Goal: Find specific page/section

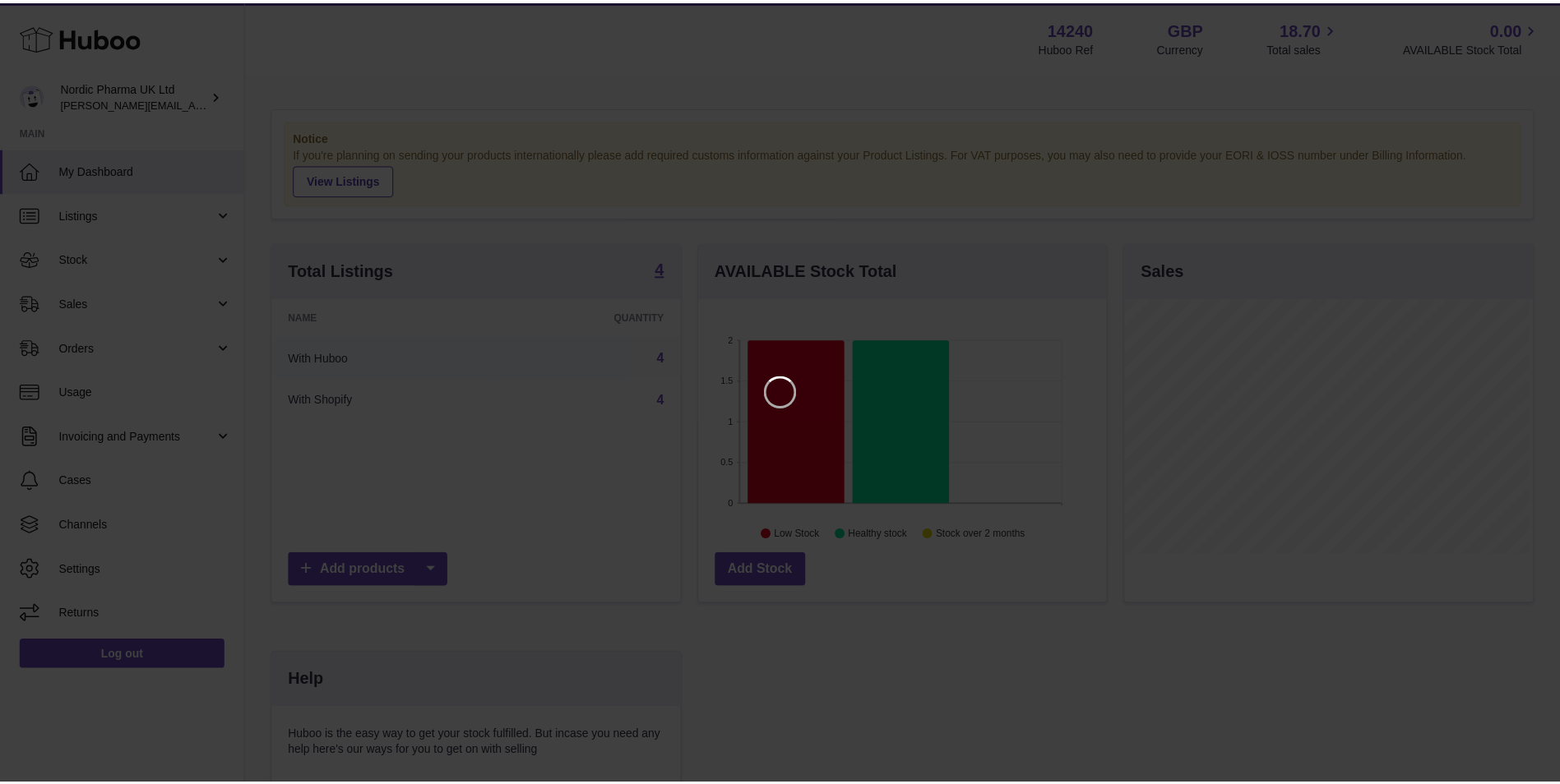
scroll to position [256, 411]
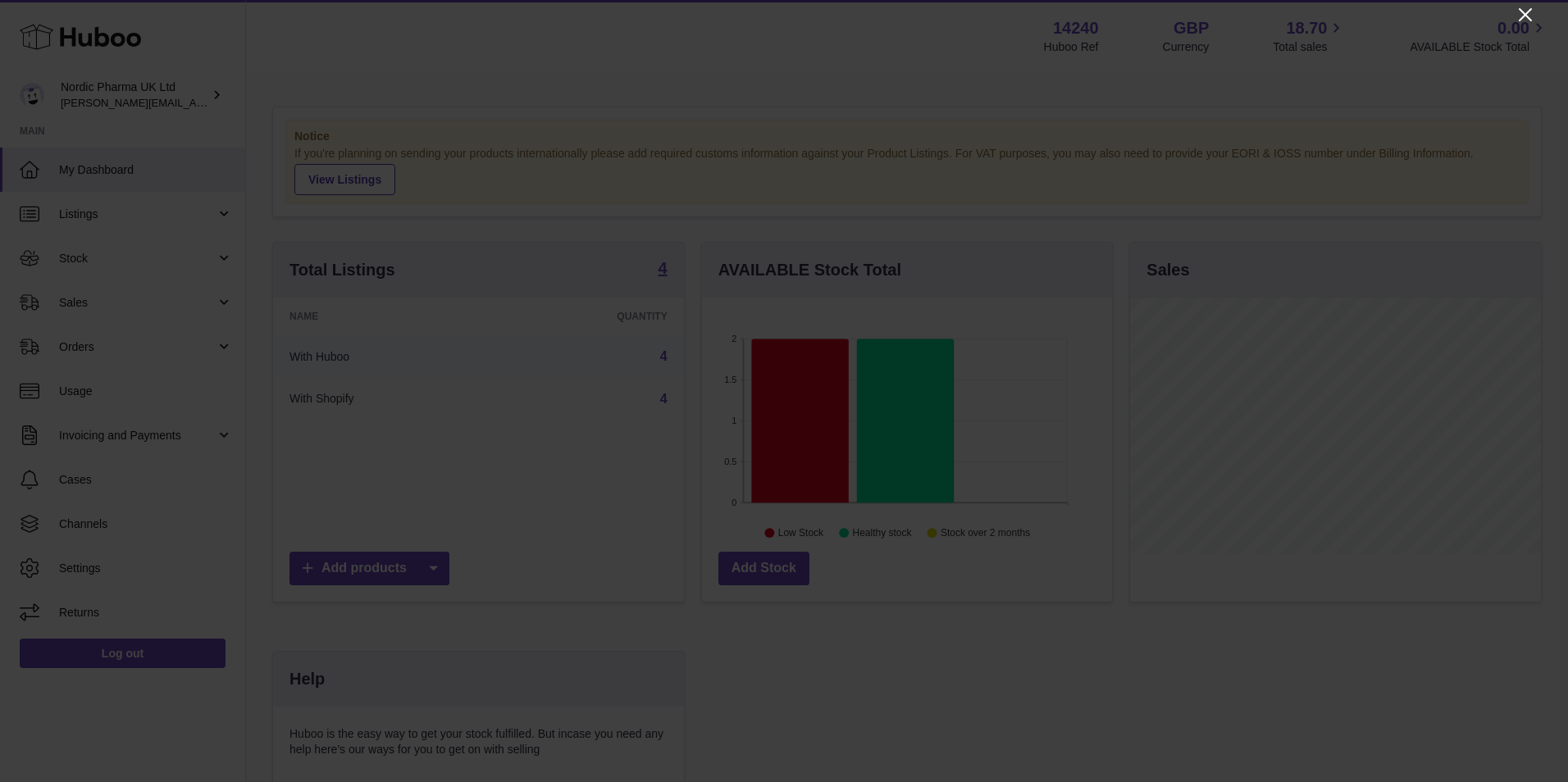
click at [1523, 7] on icon "Close" at bounding box center [1525, 14] width 19 height 19
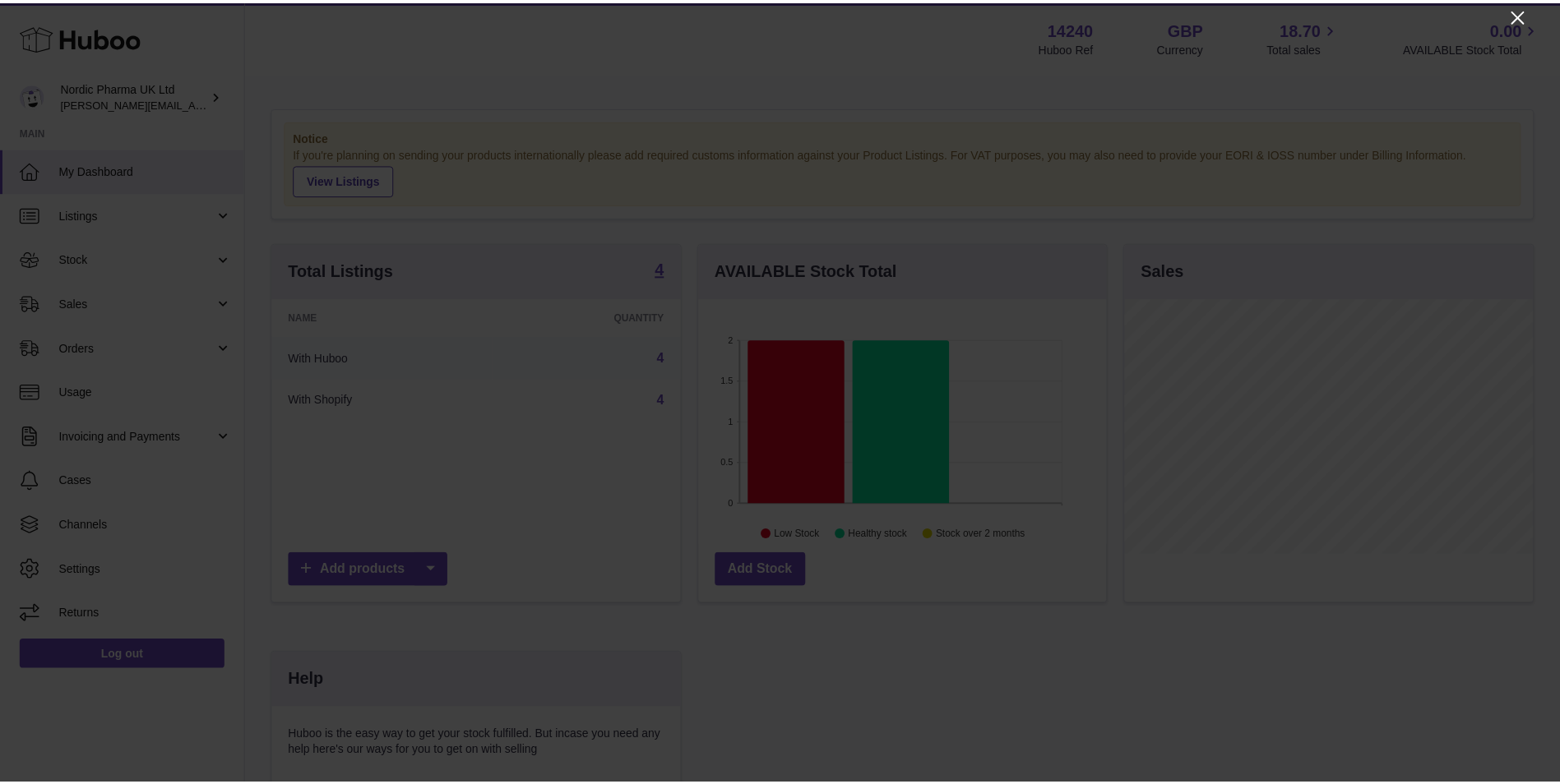
scroll to position [821896, 821887]
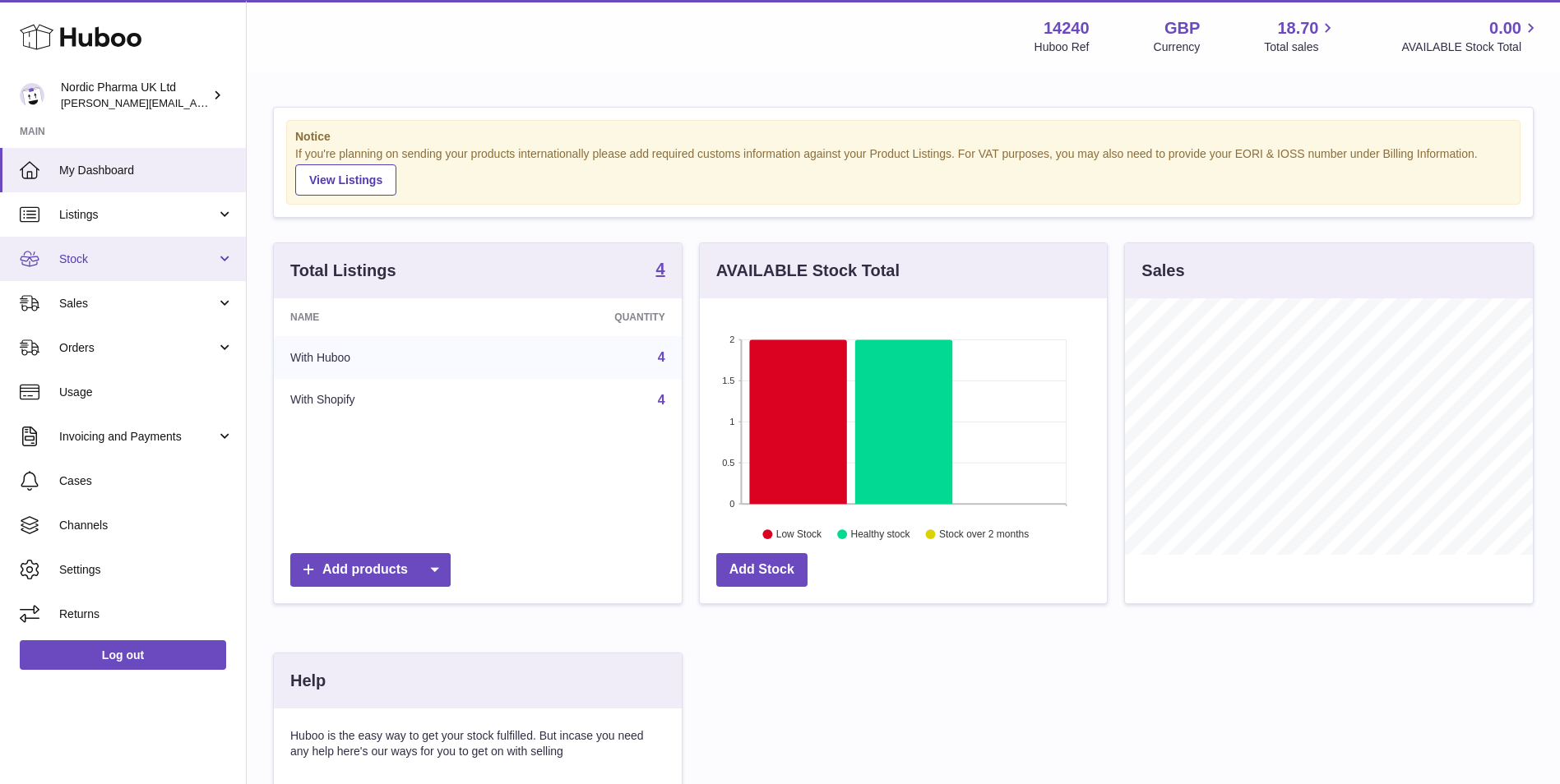
click at [113, 249] on link "Stock" at bounding box center [122, 259] width 245 height 44
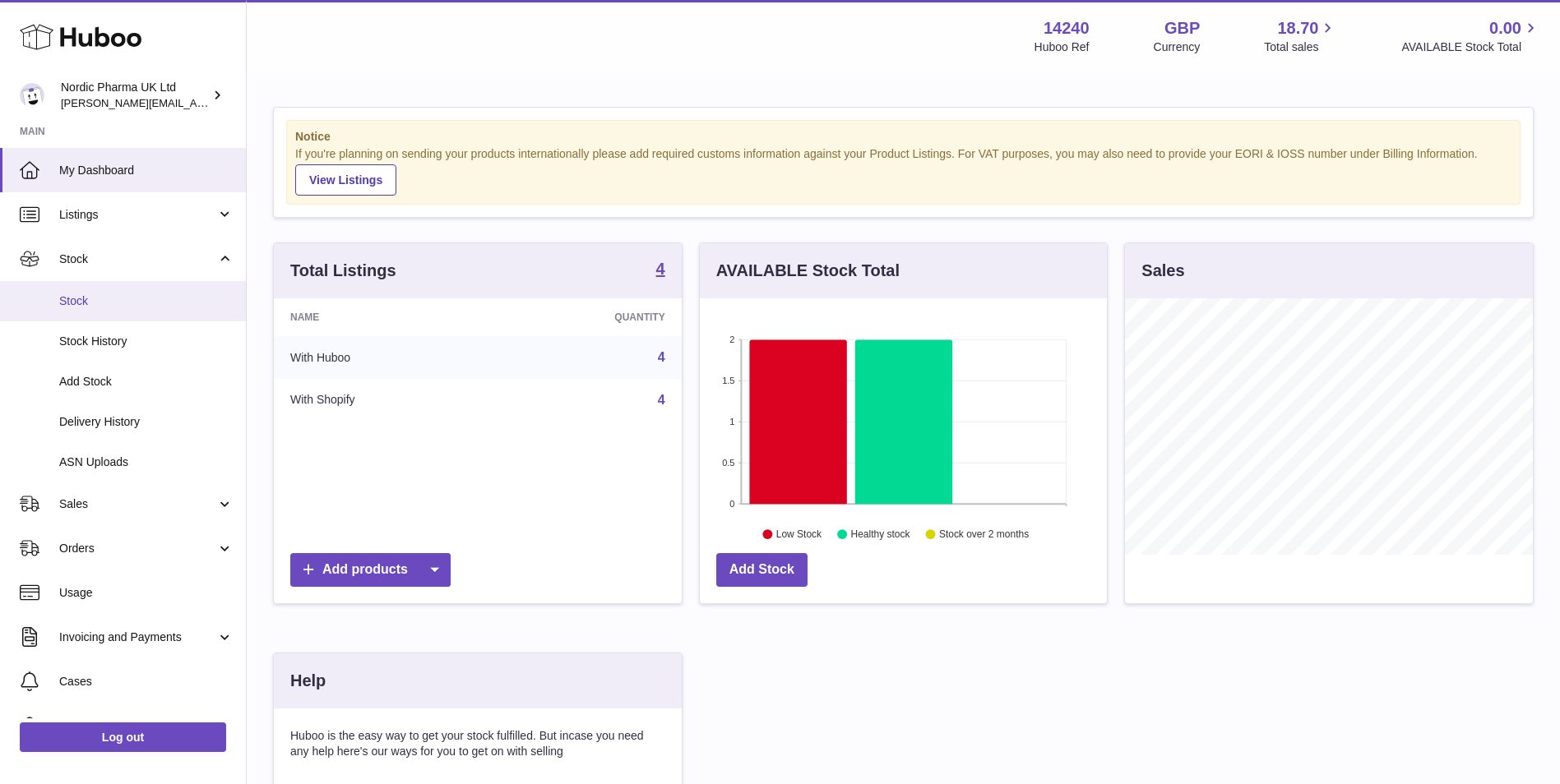
click at [119, 314] on link "Stock" at bounding box center [122, 301] width 245 height 40
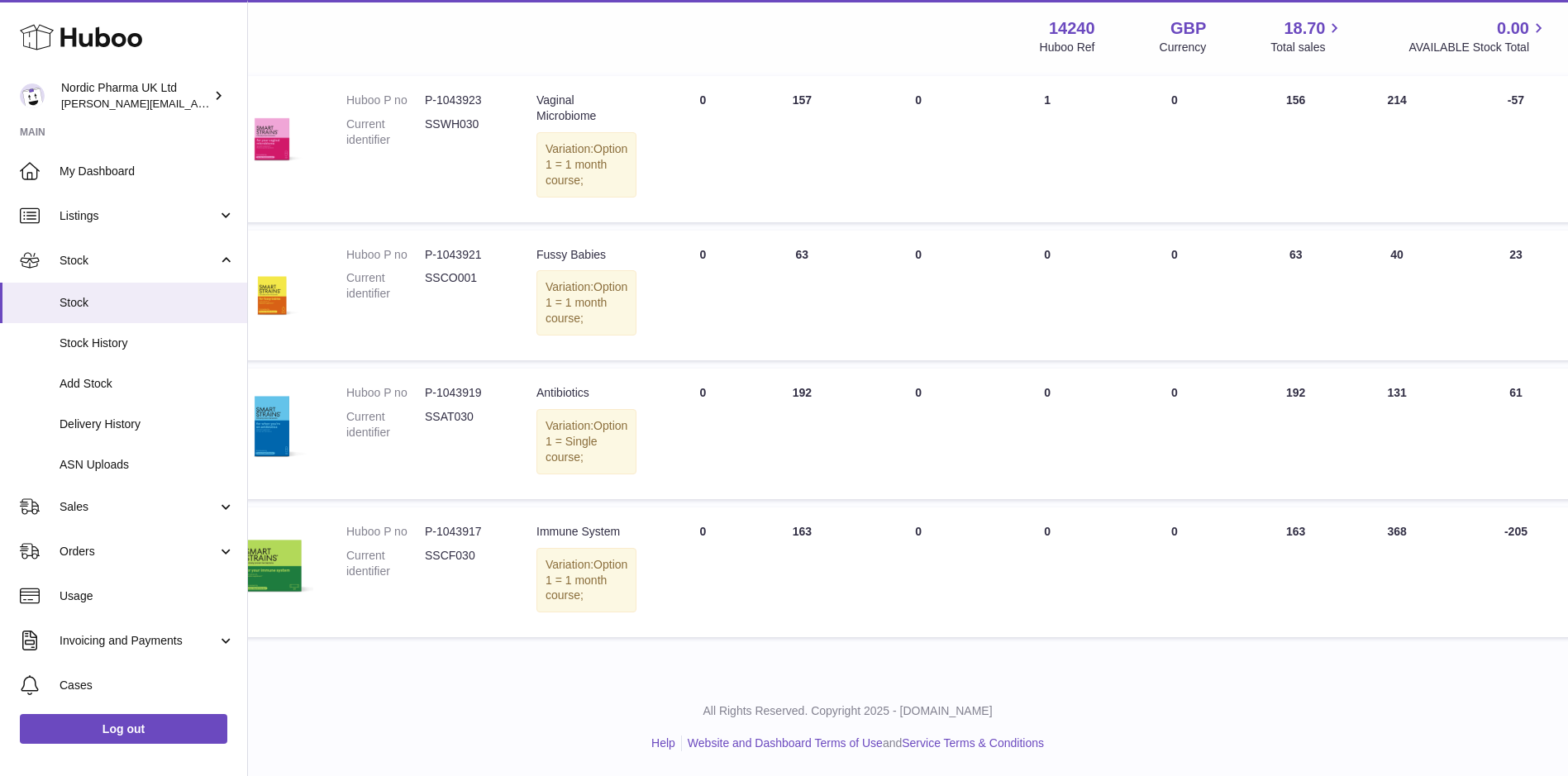
scroll to position [332, 60]
